Goal: Find specific page/section: Find specific page/section

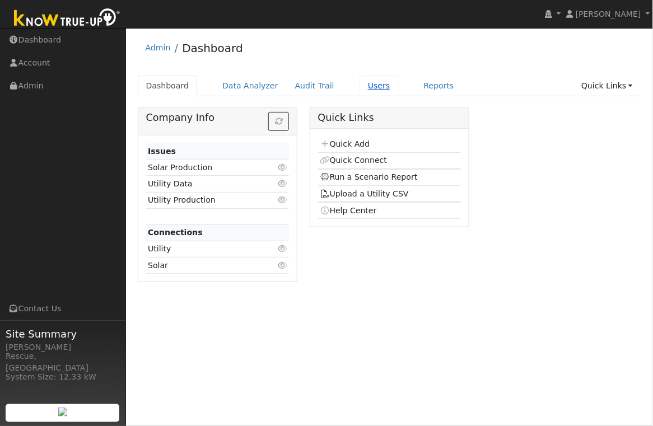
click at [356, 88] on link "Users" at bounding box center [379, 86] width 39 height 21
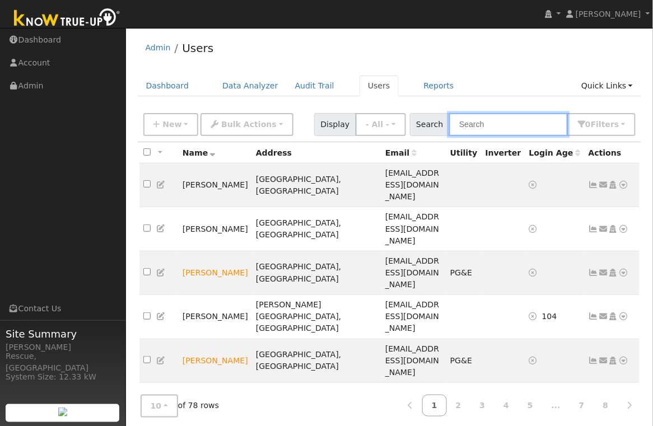
click at [488, 127] on input "text" at bounding box center [508, 124] width 119 height 23
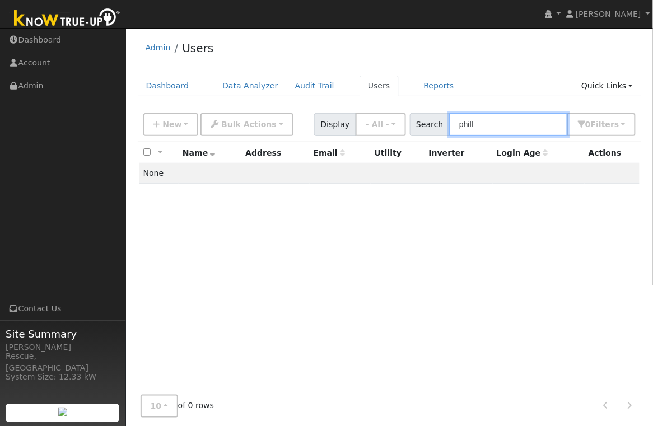
type input "phill"
